Goal: Complete application form

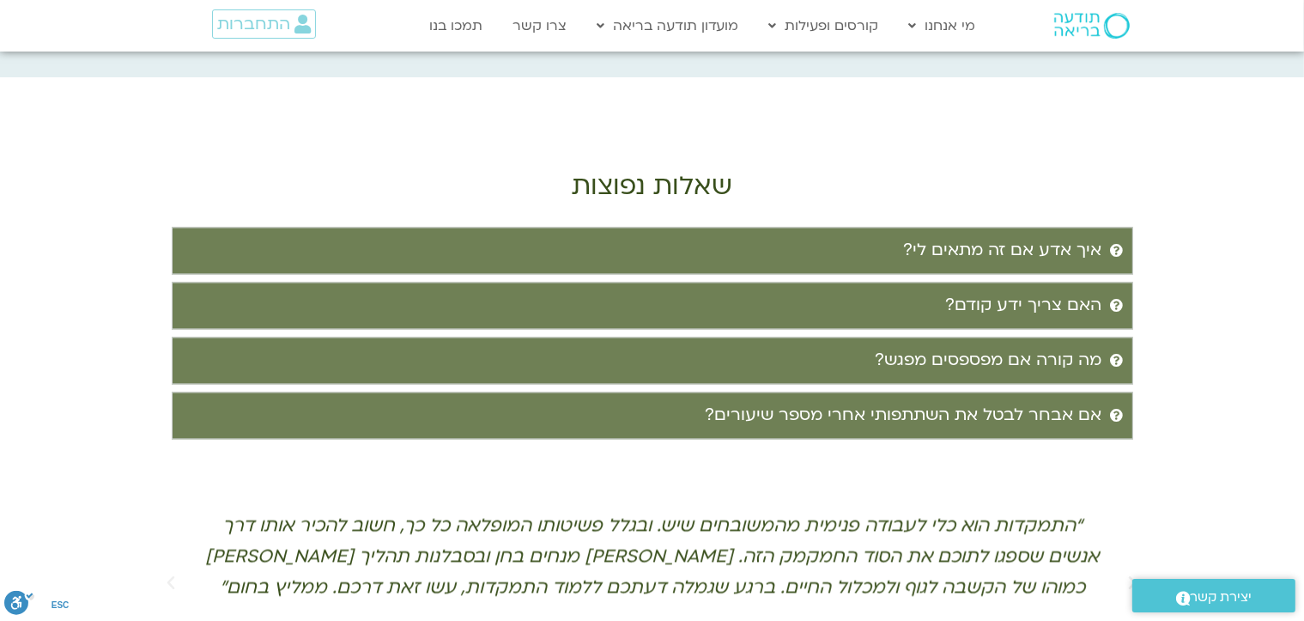
scroll to position [3176, 0]
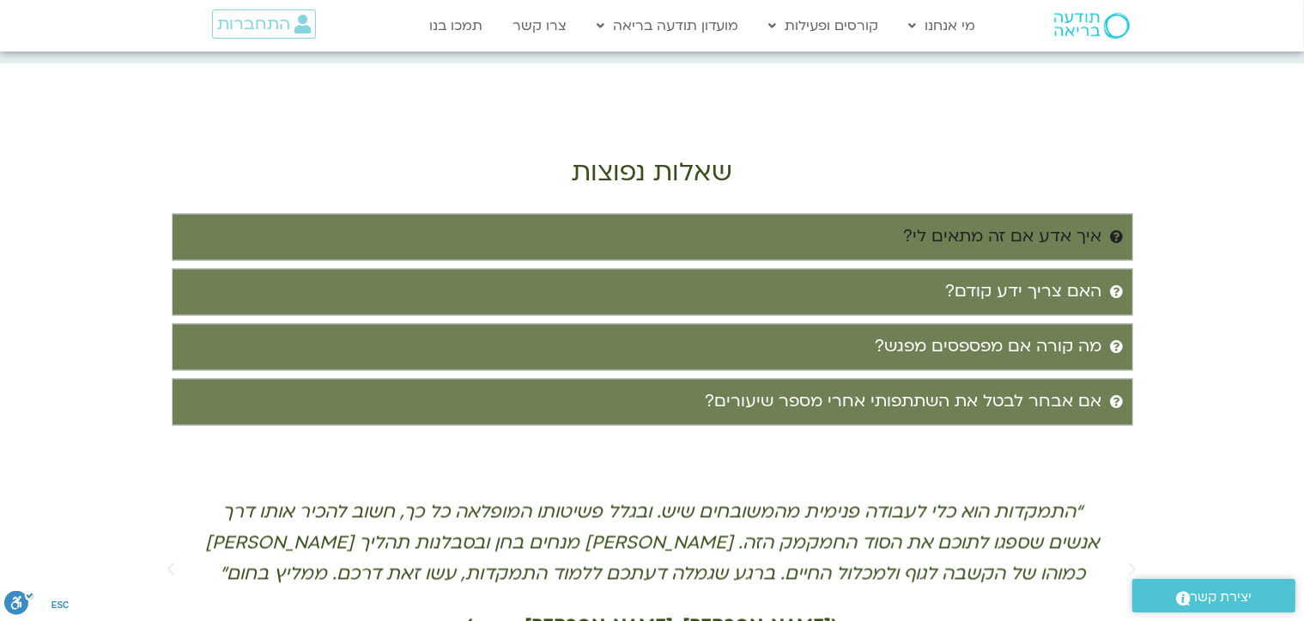
click at [952, 252] on div "איך אדע אם זה מתאים לי?" at bounding box center [1003, 237] width 198 height 28
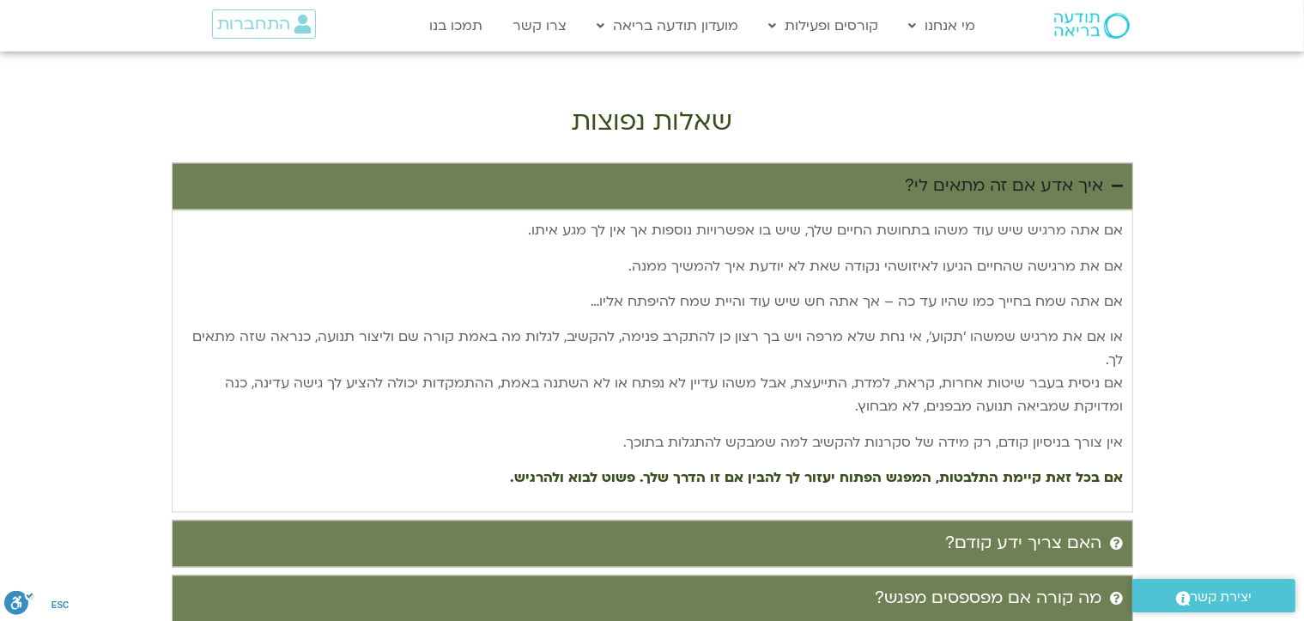
scroll to position [3262, 0]
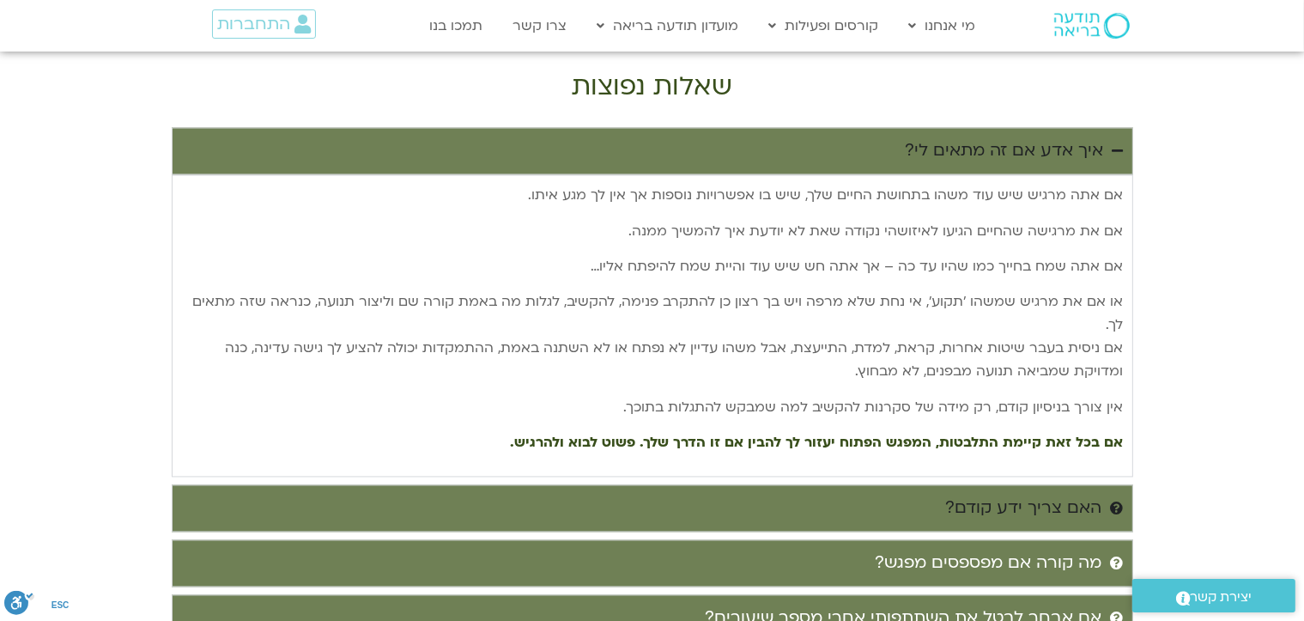
click at [992, 506] on div "האם צריך ידע קודם?" at bounding box center [1024, 508] width 156 height 28
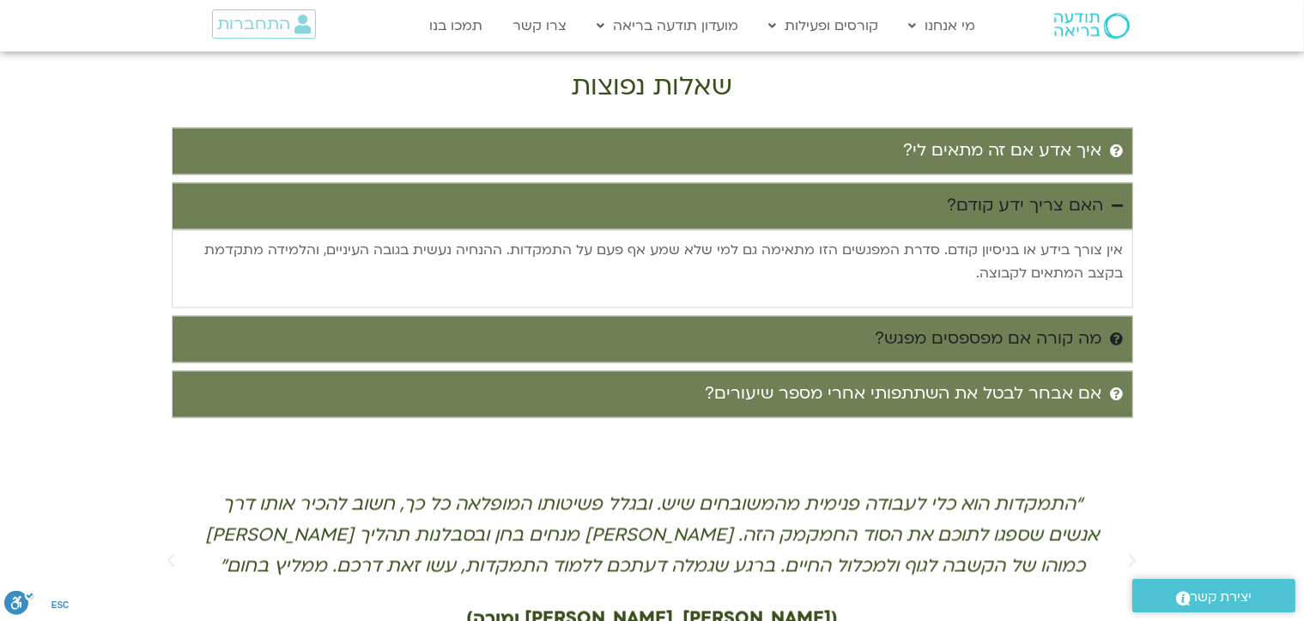
click at [997, 354] on div "מה קורה אם מפספסים מפגש?" at bounding box center [989, 339] width 227 height 28
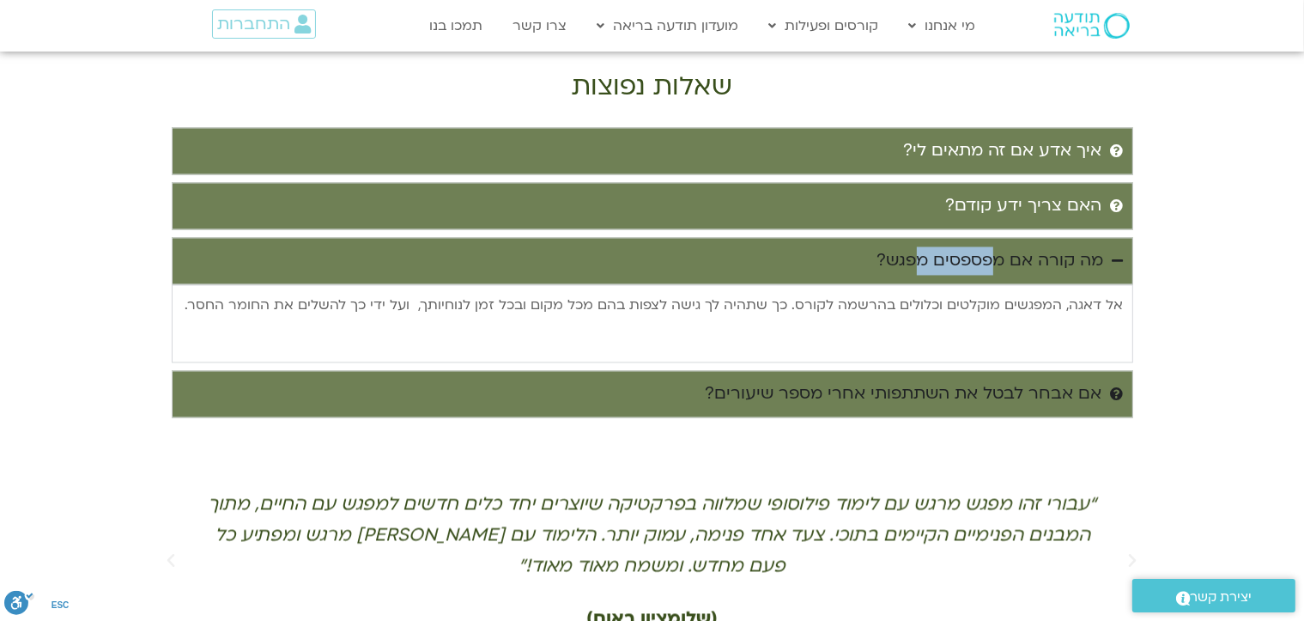
click at [920, 409] on div "אם אבחר לבטל את השתתפותי אחרי מספר שיעורים?" at bounding box center [904, 394] width 397 height 28
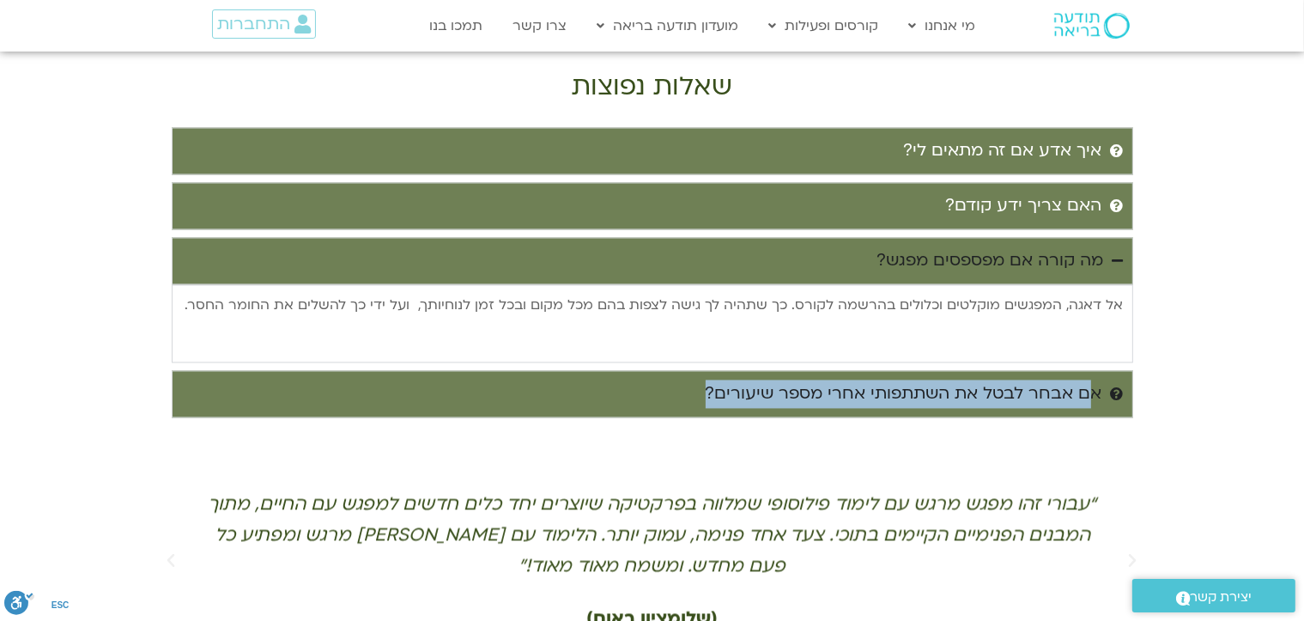
click at [920, 409] on div "אם אבחר לבטל את השתתפותי אחרי מספר שיעורים?" at bounding box center [904, 394] width 397 height 28
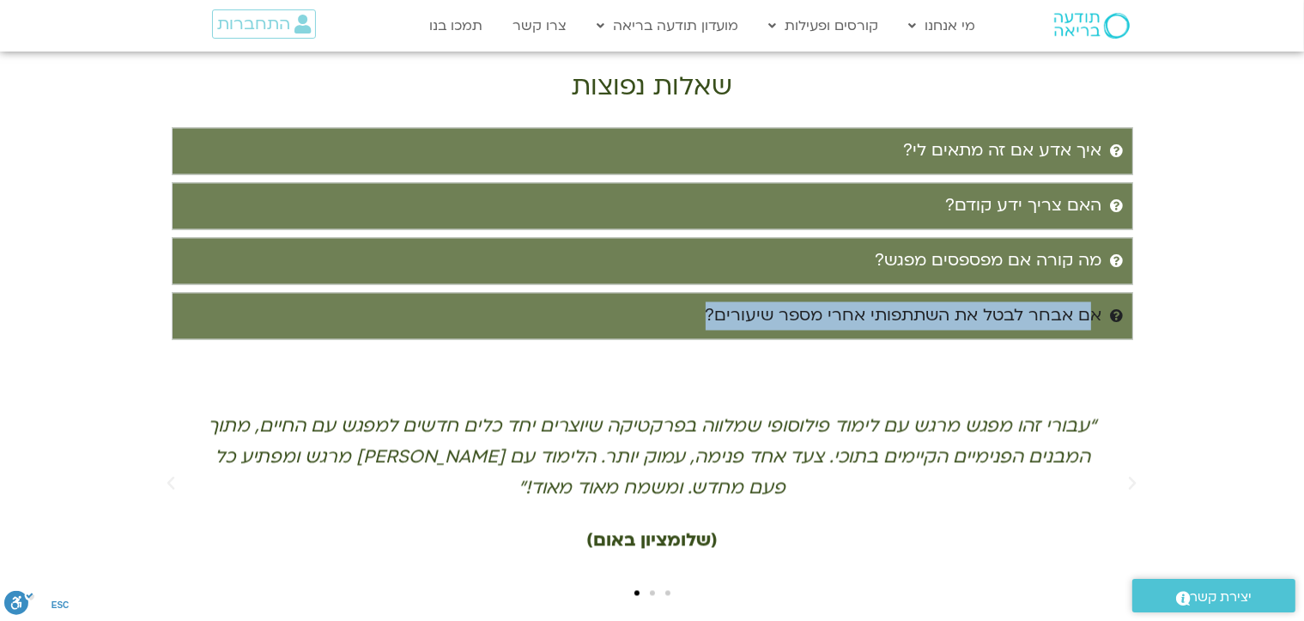
click at [752, 330] on div "אם אבחר לבטל את השתתפותי אחרי מספר שיעורים?" at bounding box center [904, 316] width 397 height 28
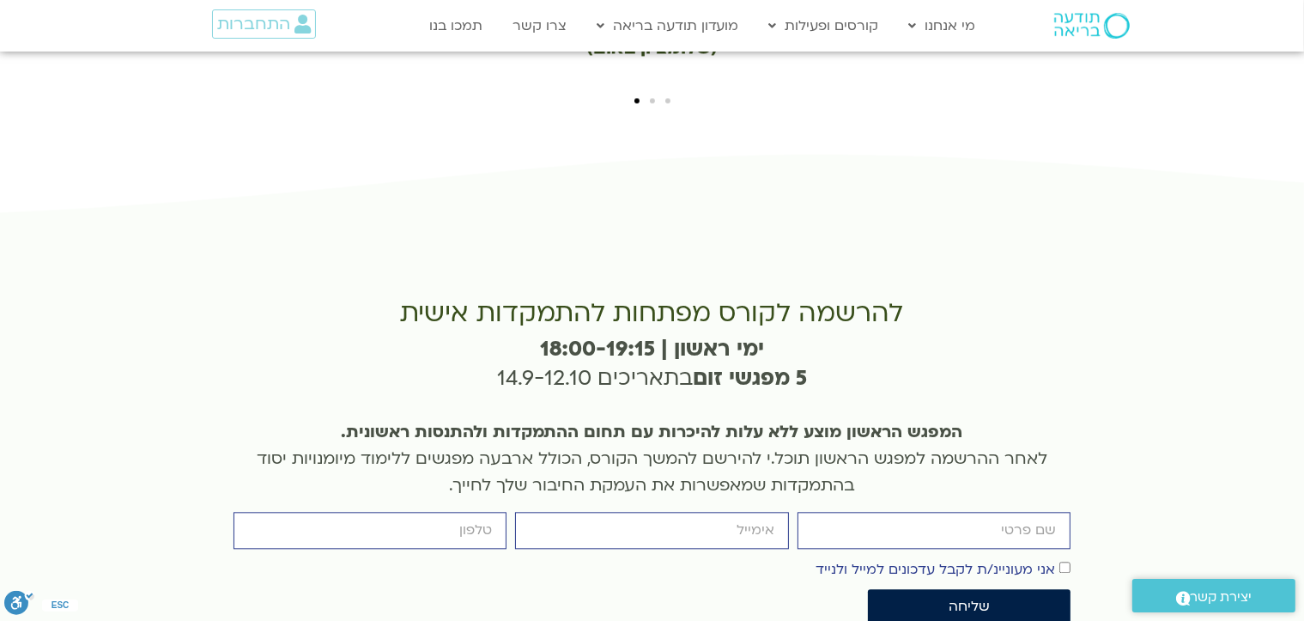
scroll to position [4034, 0]
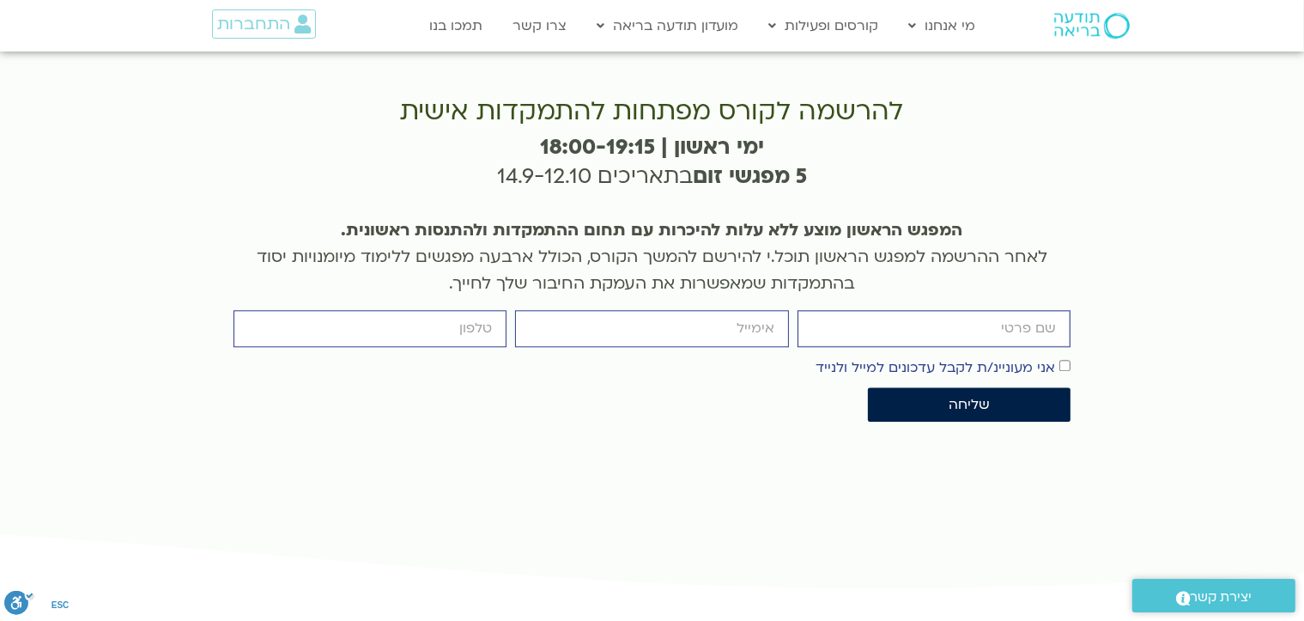
click at [1039, 347] on input "firstname" at bounding box center [933, 328] width 273 height 37
type input "יעל"
click at [775, 347] on input "email" at bounding box center [651, 328] width 273 height 37
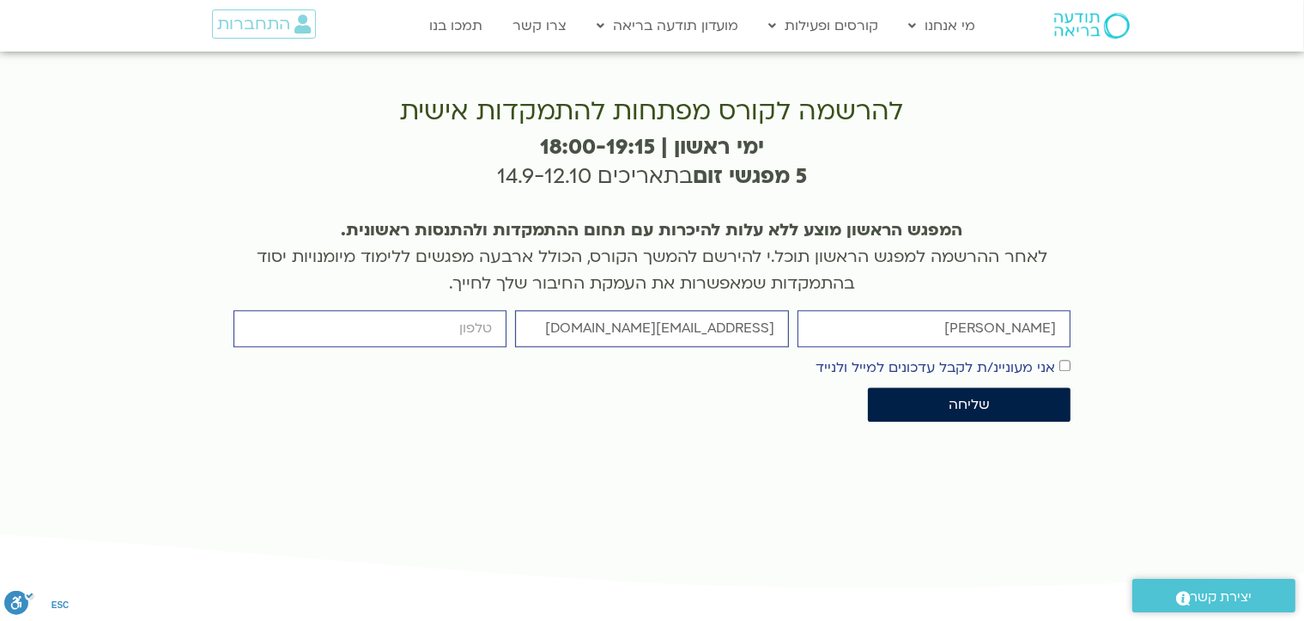
type input "yaelsdh@gmail.com"
click at [374, 347] on input "cellphone" at bounding box center [369, 328] width 273 height 37
type input "0548089296"
click at [978, 412] on span "שליחה" at bounding box center [968, 404] width 41 height 15
click at [978, 412] on span "שליחה" at bounding box center [968, 404] width 161 height 15
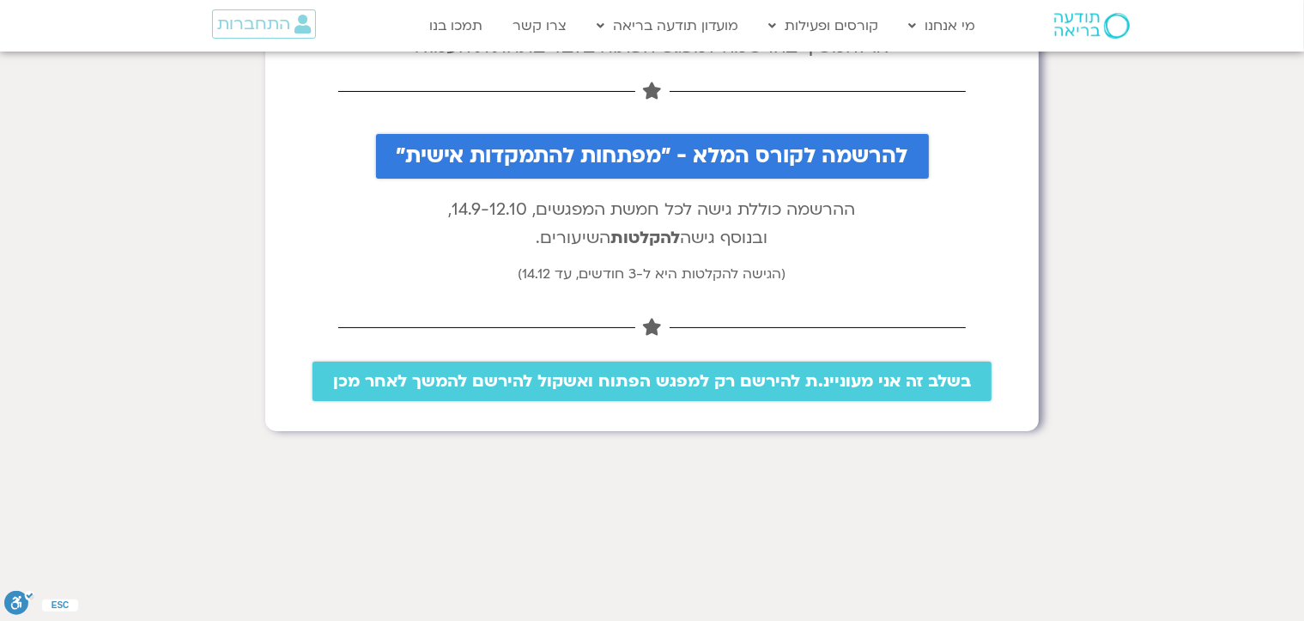
scroll to position [258, 0]
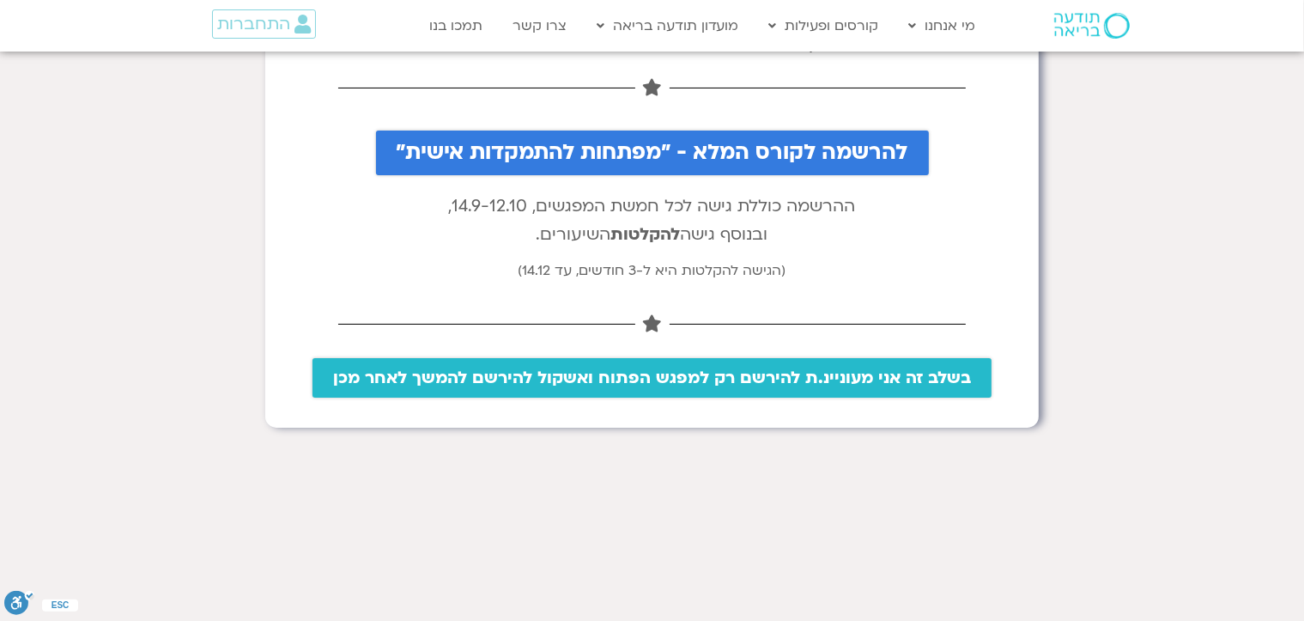
click at [676, 379] on span "בשלב זה אני מעוניינ.ת להירשם רק למפגש הפתוח ואשקול להירשם להמשך לאחר מכן" at bounding box center [652, 377] width 638 height 19
